Goal: Transaction & Acquisition: Download file/media

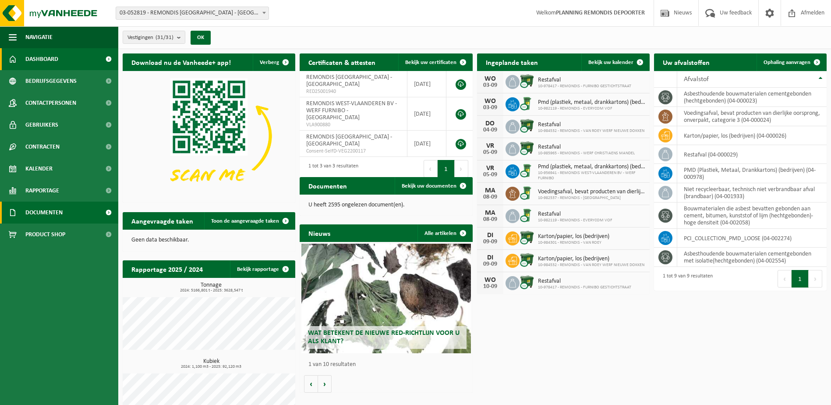
click at [41, 213] on span "Documenten" at bounding box center [43, 212] width 37 height 22
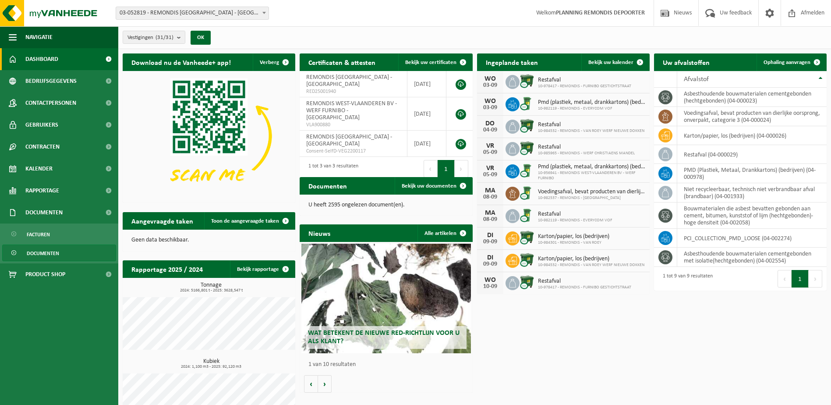
click at [49, 253] on span "Documenten" at bounding box center [43, 253] width 32 height 17
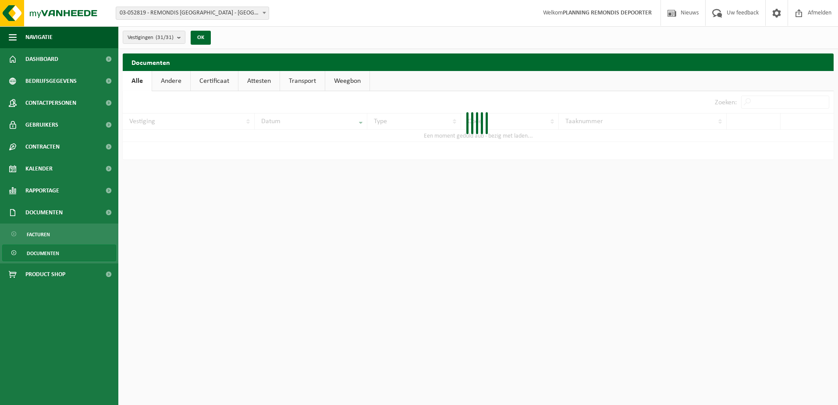
click at [759, 102] on div at bounding box center [478, 125] width 710 height 68
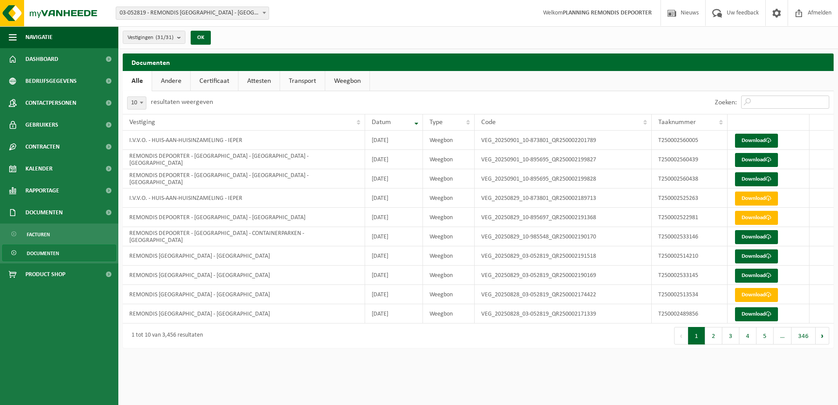
click at [759, 102] on input "Zoeken:" at bounding box center [785, 101] width 88 height 13
paste input "T250002533145"
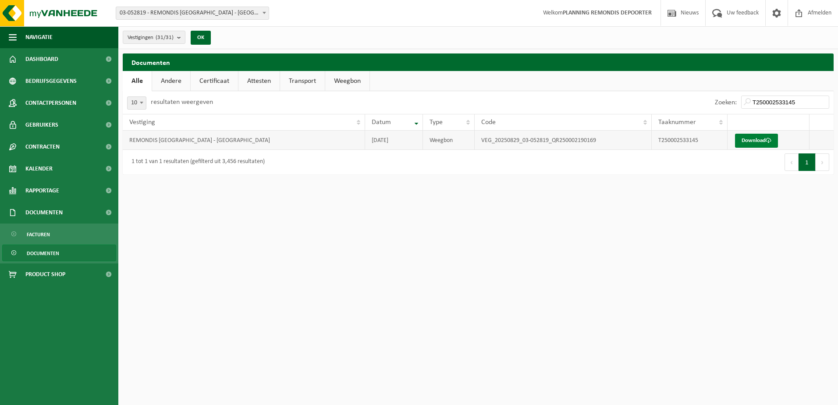
click at [757, 139] on link "Download" at bounding box center [756, 141] width 43 height 14
click at [781, 95] on input "T250002533145" at bounding box center [785, 101] width 88 height 13
click at [781, 96] on input "T250002533145" at bounding box center [785, 101] width 88 height 13
paste input "6"
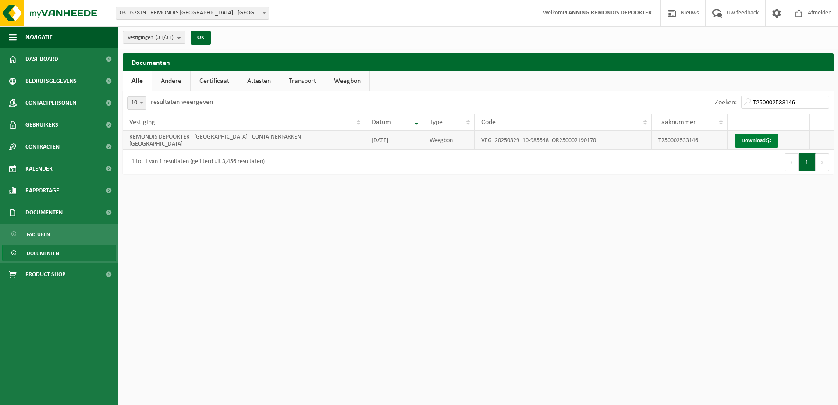
click at [751, 143] on link "Download" at bounding box center [756, 141] width 43 height 14
click at [755, 100] on input "T250002533146" at bounding box center [785, 101] width 88 height 13
paste input "266205"
type input "T250002266205"
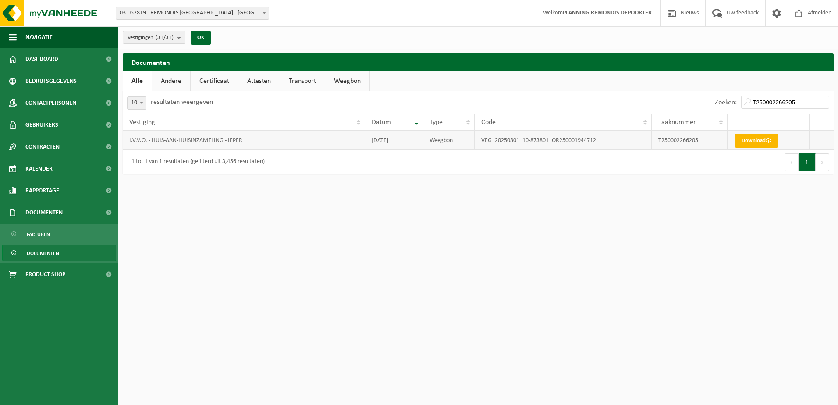
click at [758, 140] on link "Download" at bounding box center [756, 141] width 43 height 14
